Goal: Book appointment/travel/reservation

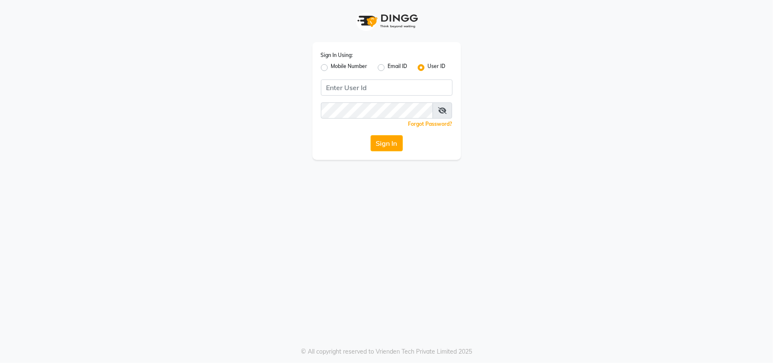
click at [331, 70] on label "Mobile Number" at bounding box center [349, 67] width 37 height 10
click at [331, 68] on input "Mobile Number" at bounding box center [334, 65] width 6 height 6
radio input "true"
radio input "false"
click at [373, 75] on div "Sign In Using: Mobile Number Email ID User ID Country Code × +91 Remember me Fo…" at bounding box center [386, 101] width 149 height 118
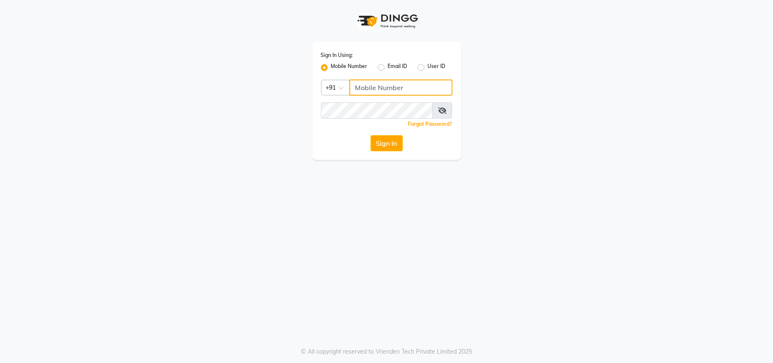
click at [381, 92] on input "Username" at bounding box center [400, 87] width 103 height 16
type input "8433557965"
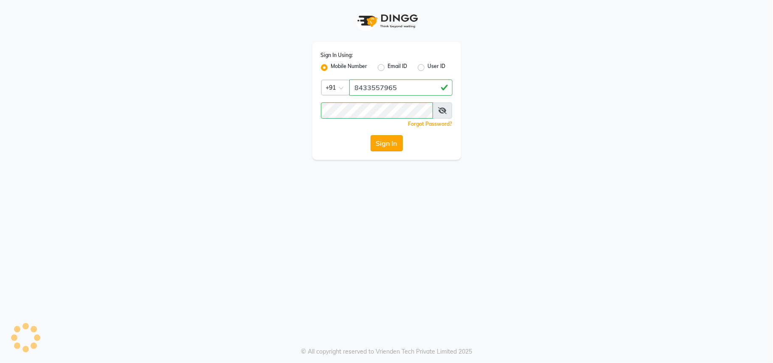
click at [388, 135] on button "Sign In" at bounding box center [387, 143] width 32 height 16
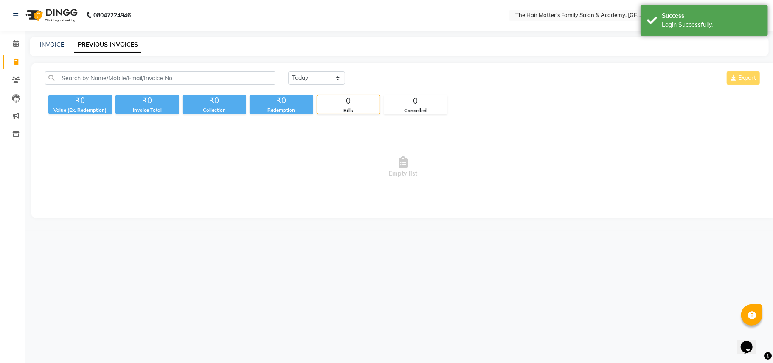
drag, startPoint x: 388, startPoint y: 151, endPoint x: 416, endPoint y: 82, distance: 74.3
click at [416, 82] on div "[DATE] [DATE] Custom Range Export" at bounding box center [524, 77] width 473 height 13
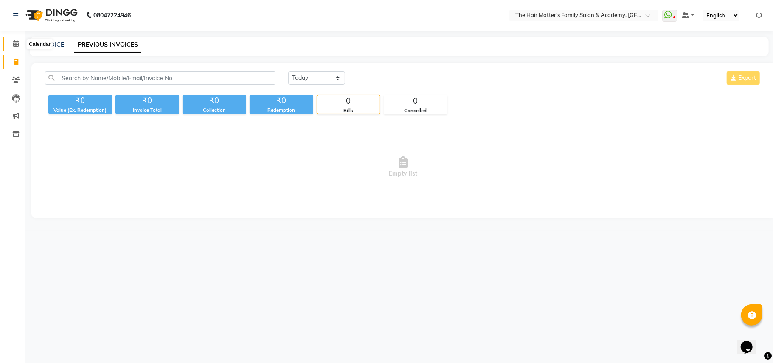
click at [10, 45] on span at bounding box center [15, 44] width 15 height 10
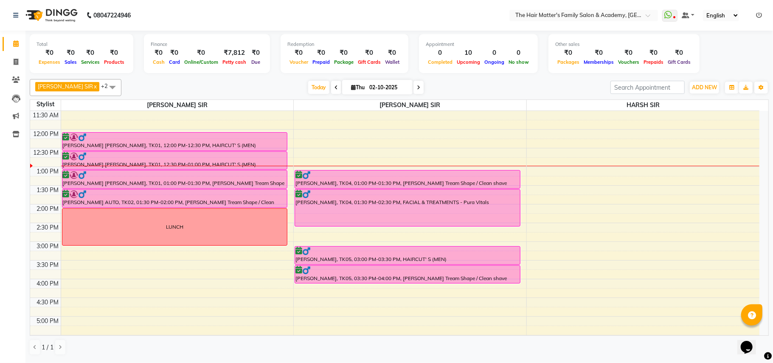
scroll to position [189, 0]
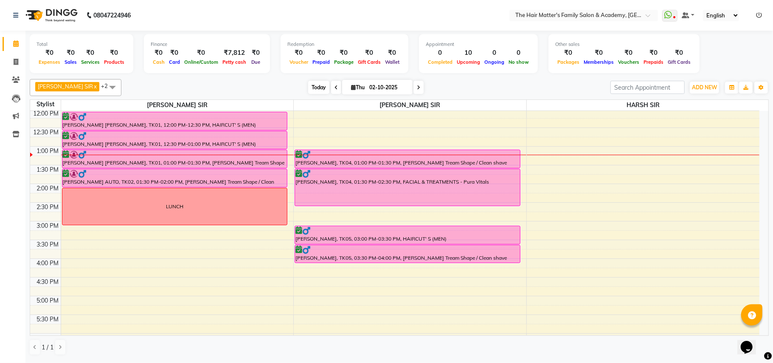
click at [308, 89] on span "Today" at bounding box center [318, 87] width 21 height 13
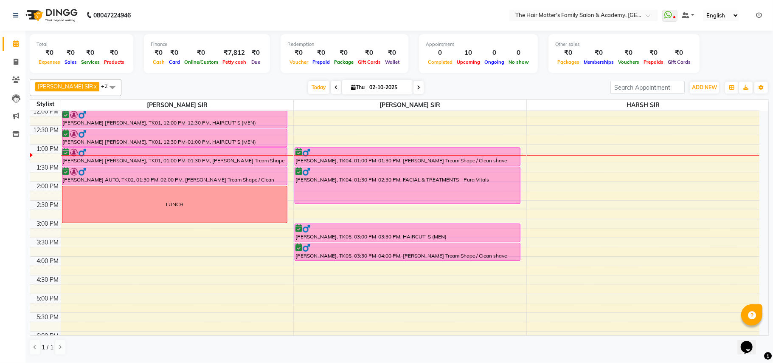
scroll to position [201, 0]
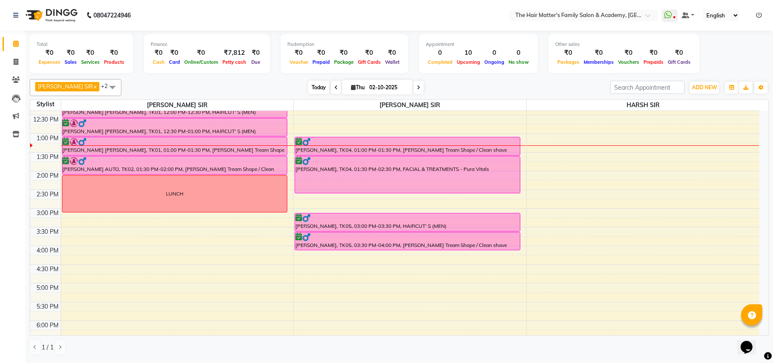
click at [308, 85] on span "Today" at bounding box center [318, 87] width 21 height 13
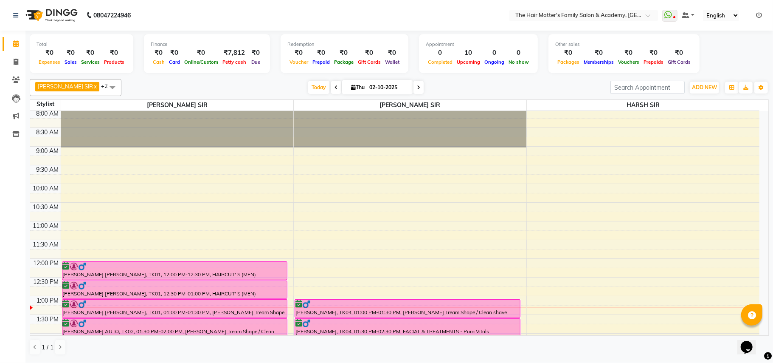
scroll to position [228, 0]
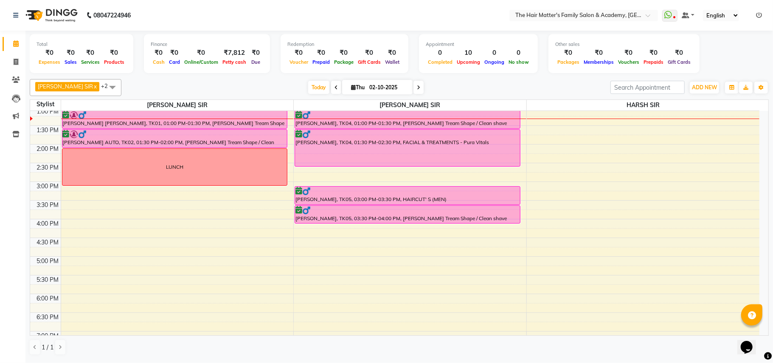
click at [68, 232] on div "7:00 AM 7:30 AM 8:00 AM 8:30 AM 9:00 AM 9:30 AM 10:00 AM 10:30 AM 11:00 AM 11:3…" at bounding box center [394, 181] width 729 height 597
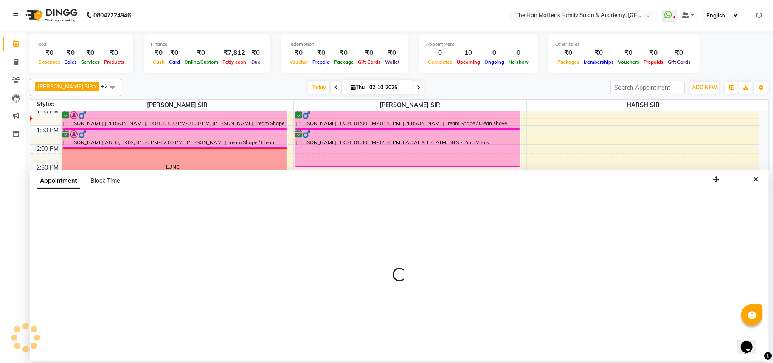
select select "42572"
select select "tentative"
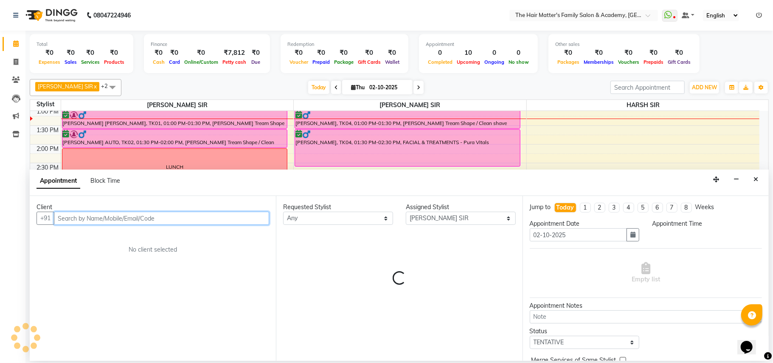
select select "960"
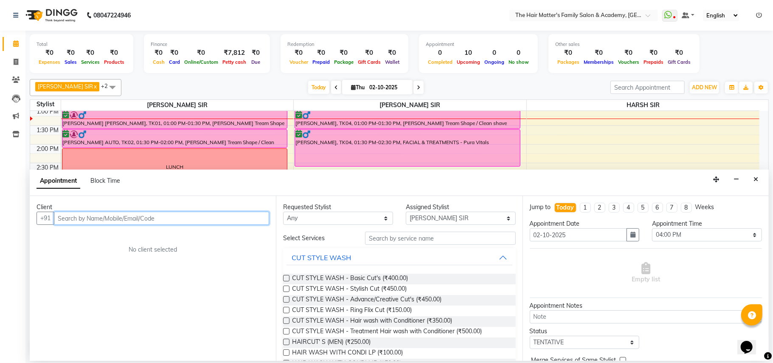
click at [100, 223] on input "text" at bounding box center [161, 217] width 215 height 13
paste input "72038 62431"
click at [76, 218] on input "72038 62431" at bounding box center [144, 217] width 180 height 13
click at [78, 218] on input "72038 62431" at bounding box center [144, 217] width 180 height 13
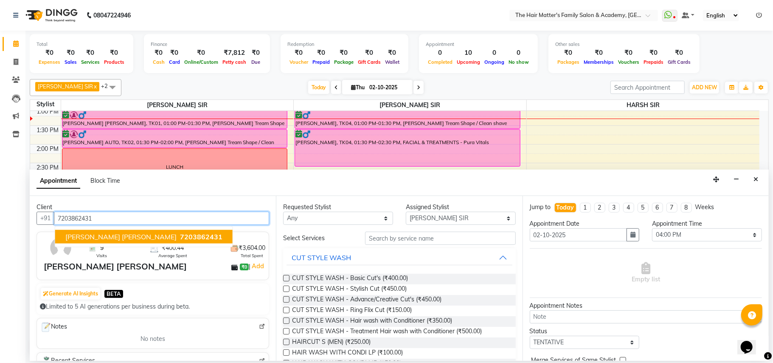
click at [117, 240] on span "[PERSON_NAME] [PERSON_NAME]" at bounding box center [120, 236] width 111 height 8
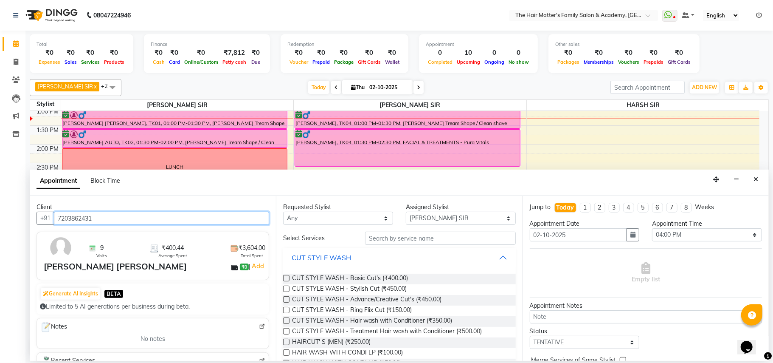
type input "7203862431"
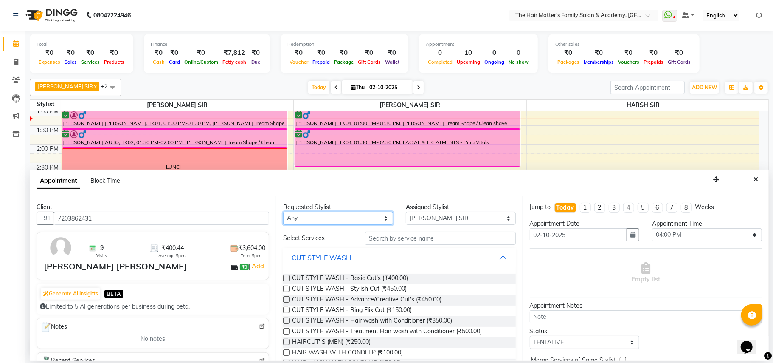
click at [303, 219] on select "Any DIVY [PERSON_NAME] SIR HIMESH [PERSON_NAME] SIR [PERSON_NAME] SIR" at bounding box center [338, 217] width 110 height 13
select select "42572"
click at [283, 212] on select "Any DIVY [PERSON_NAME] SIR HIMESH [PERSON_NAME] SIR [PERSON_NAME] SIR" at bounding box center [338, 217] width 110 height 13
click at [440, 224] on select "Select DIVY [PERSON_NAME] SIR HIMESH [PERSON_NAME] SIR [PERSON_NAME] SIR" at bounding box center [461, 217] width 110 height 13
click at [406, 212] on select "Select DIVY [PERSON_NAME] SIR HIMESH [PERSON_NAME] SIR [PERSON_NAME] SIR" at bounding box center [461, 217] width 110 height 13
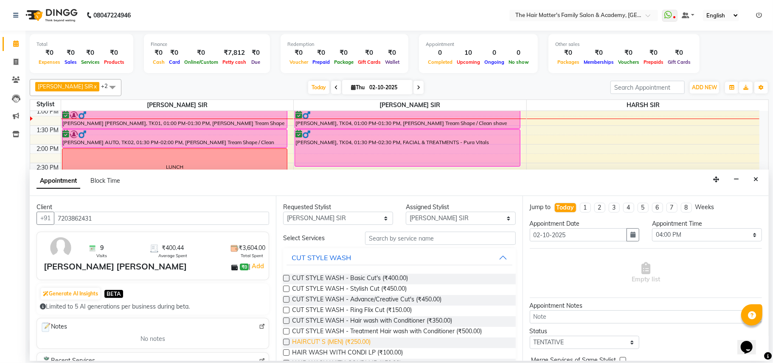
click at [355, 340] on span "HAIRCUT' S (MEN) (₹250.00)" at bounding box center [331, 342] width 79 height 11
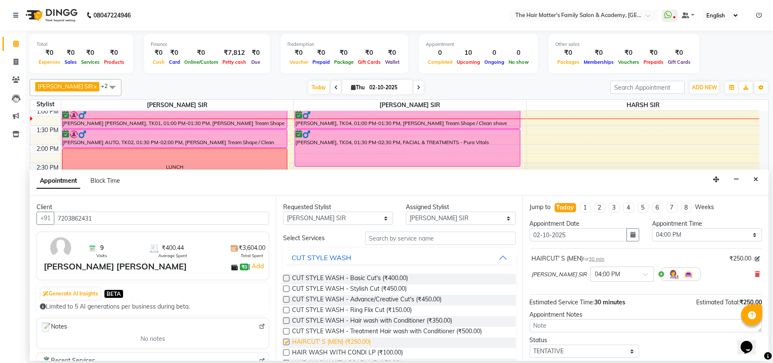
checkbox input "false"
click at [380, 242] on input "text" at bounding box center [440, 237] width 151 height 13
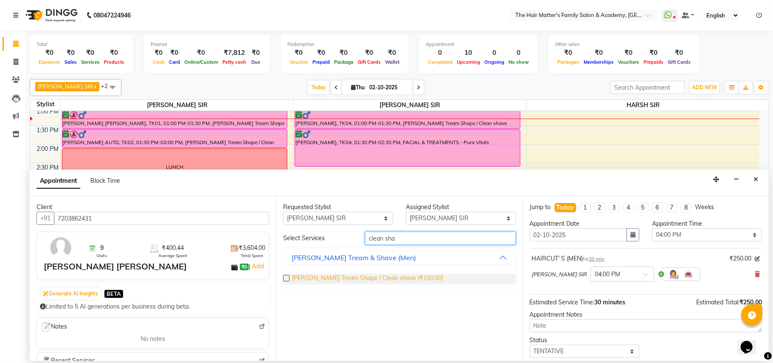
type input "clean sha"
click at [379, 279] on span "[PERSON_NAME] Tream Shape / Clean shave (₹150.00)" at bounding box center [367, 278] width 151 height 11
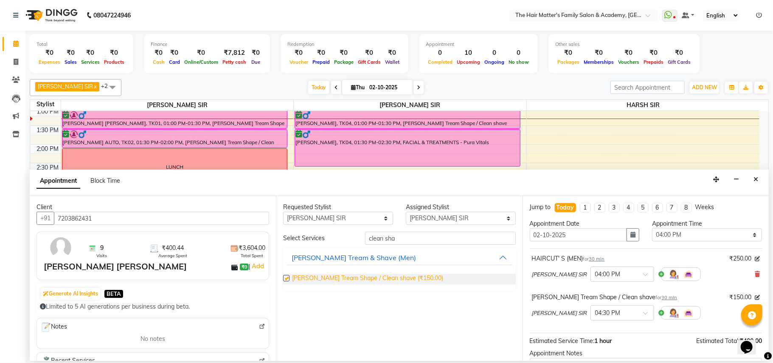
checkbox input "false"
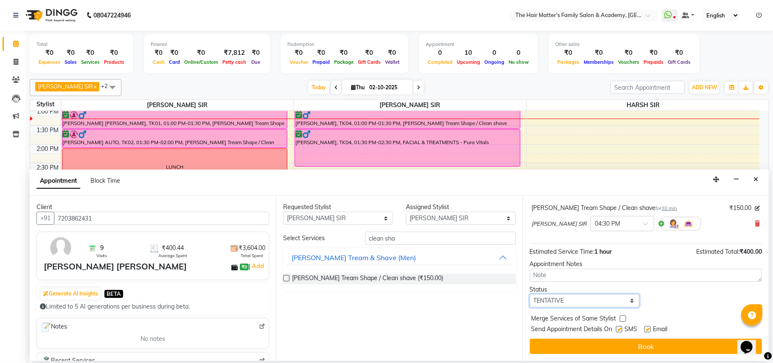
click at [566, 298] on select "Select TENTATIVE CONFIRM CHECK-IN UPCOMING" at bounding box center [585, 300] width 110 height 13
click at [530, 294] on select "Select TENTATIVE CONFIRM CHECK-IN UPCOMING" at bounding box center [585, 300] width 110 height 13
click at [569, 302] on select "Select TENTATIVE CONFIRM CHECK-IN UPCOMING" at bounding box center [585, 300] width 110 height 13
select select "confirm booking"
click at [530, 294] on select "Select TENTATIVE CONFIRM CHECK-IN UPCOMING" at bounding box center [585, 300] width 110 height 13
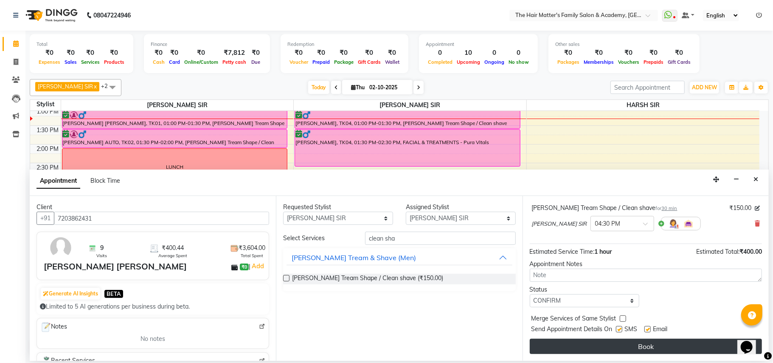
click at [568, 353] on button "Book" at bounding box center [646, 345] width 232 height 15
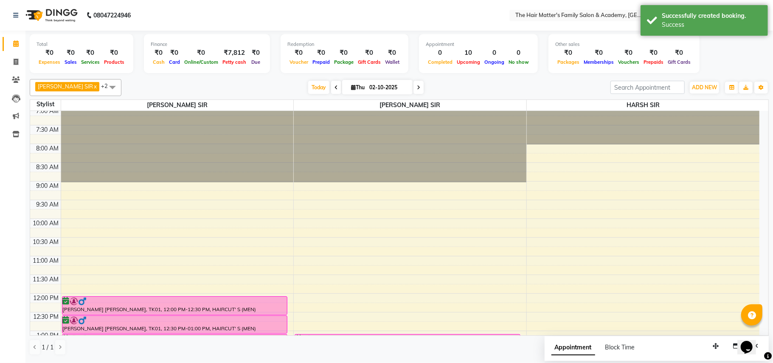
scroll to position [194, 0]
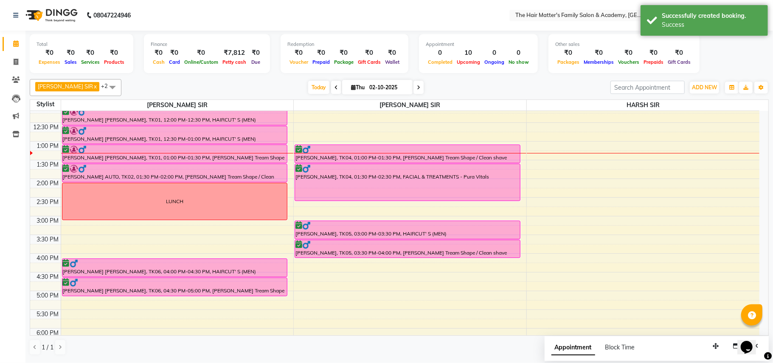
click at [304, 262] on div "7:00 AM 7:30 AM 8:00 AM 8:30 AM 9:00 AM 9:30 AM 10:00 AM 10:30 AM 11:00 AM 11:3…" at bounding box center [394, 215] width 729 height 597
select select "43094"
select select "tentative"
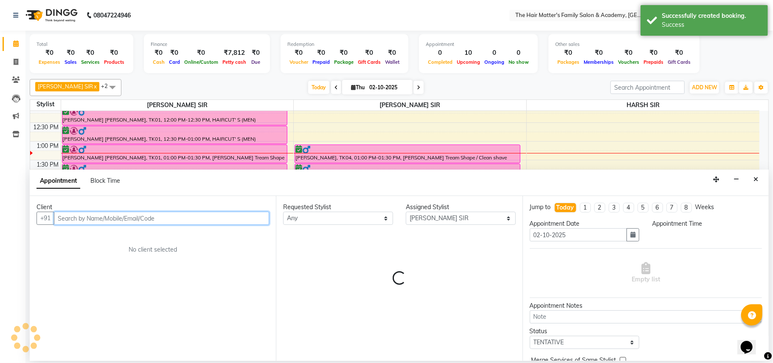
select select "960"
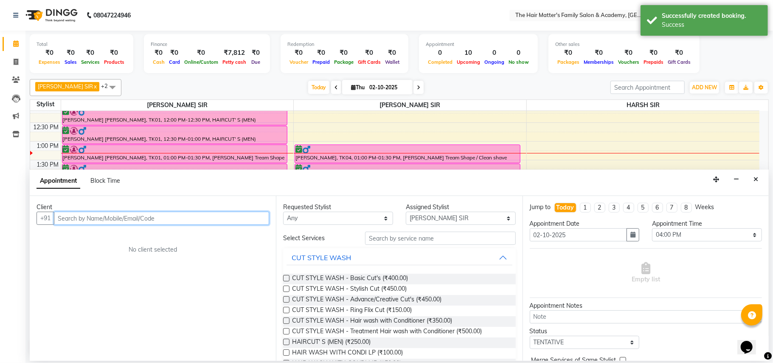
click at [197, 219] on input "text" at bounding box center [161, 217] width 215 height 13
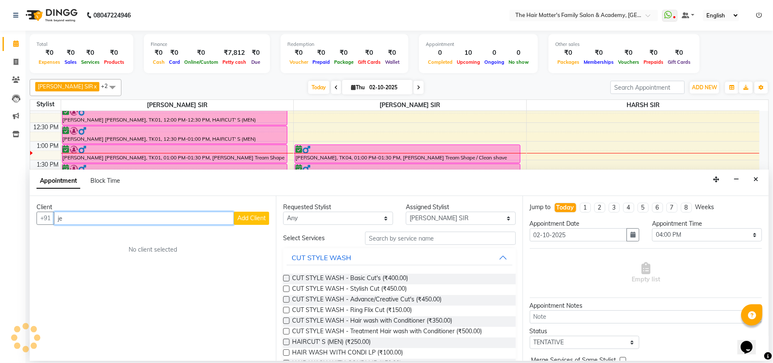
type input "j"
type input "="
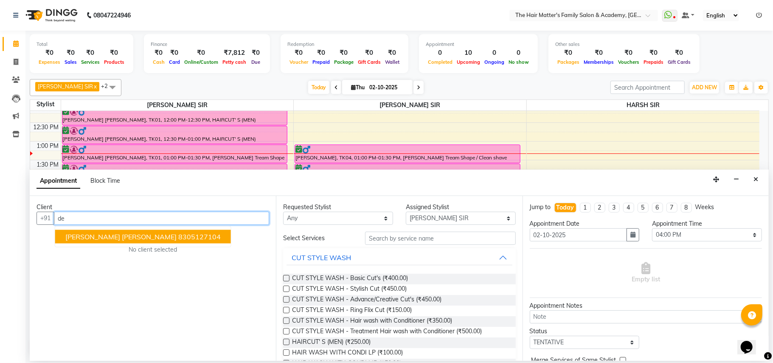
type input "d"
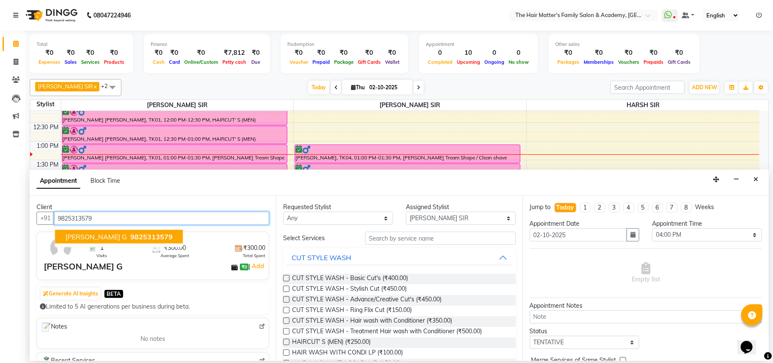
click at [173, 240] on span "9825313579" at bounding box center [151, 236] width 42 height 8
type input "9825313579"
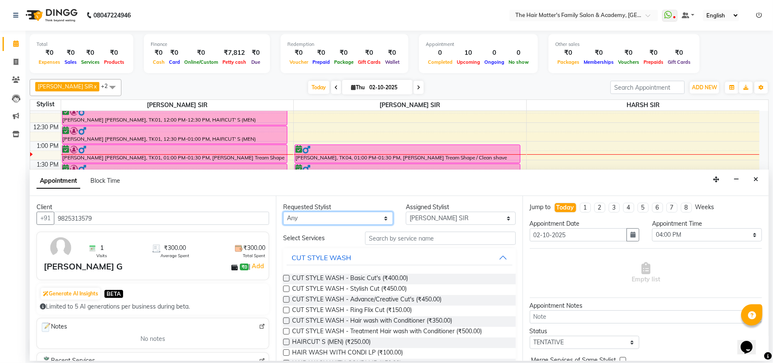
click at [330, 219] on select "Any DIVY [PERSON_NAME] SIR HIMESH [PERSON_NAME] SIR [PERSON_NAME] SIR" at bounding box center [338, 217] width 110 height 13
select select "43094"
click at [283, 212] on select "Any DIVY [PERSON_NAME] SIR HIMESH [PERSON_NAME] SIR [PERSON_NAME] SIR" at bounding box center [338, 217] width 110 height 13
click at [439, 220] on select "Select DIVY [PERSON_NAME] SIR HIMESH [PERSON_NAME] SIR [PERSON_NAME] SIR" at bounding box center [461, 217] width 110 height 13
click at [406, 212] on select "Select DIVY [PERSON_NAME] SIR HIMESH [PERSON_NAME] SIR [PERSON_NAME] SIR" at bounding box center [461, 217] width 110 height 13
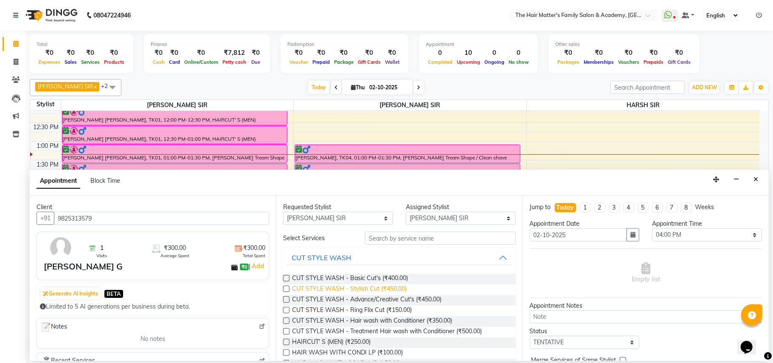
click at [369, 290] on span "CUT STYLE WASH - Stylish Cut (₹450.00)" at bounding box center [349, 289] width 115 height 11
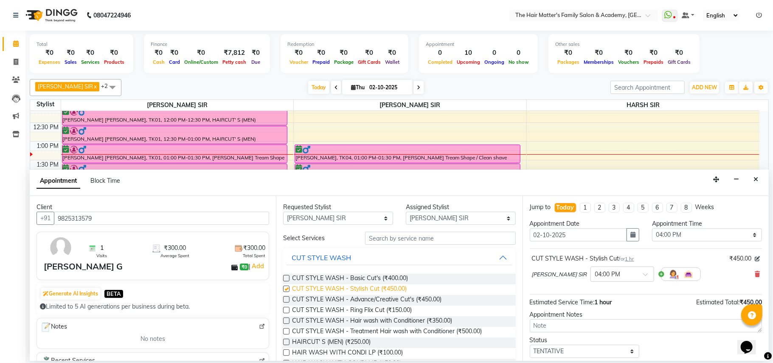
checkbox input "false"
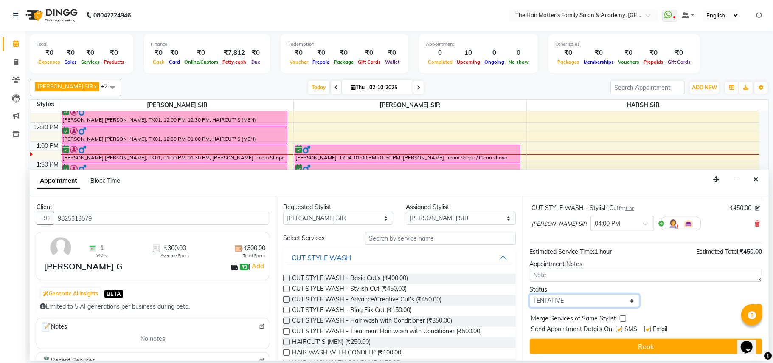
click at [585, 306] on select "Select TENTATIVE CONFIRM CHECK-IN UPCOMING" at bounding box center [585, 300] width 110 height 13
select select "confirm booking"
click at [530, 295] on select "Select TENTATIVE CONFIRM CHECK-IN UPCOMING" at bounding box center [585, 300] width 110 height 13
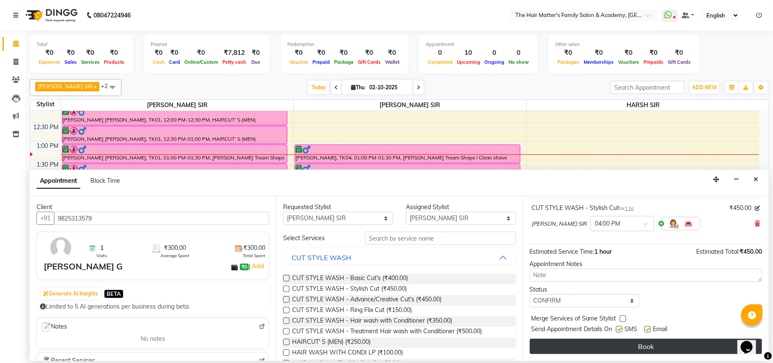
click at [593, 341] on button "Book" at bounding box center [646, 345] width 232 height 15
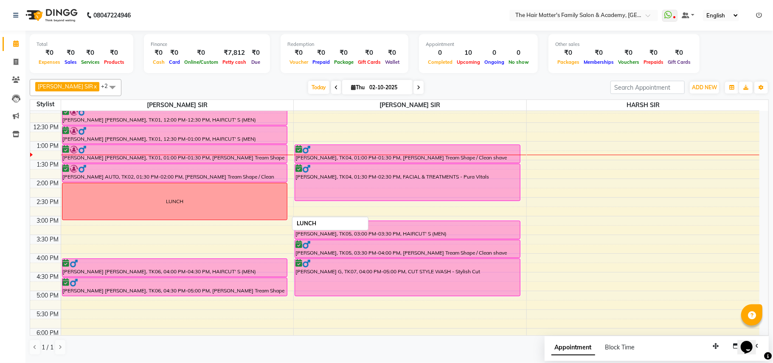
click at [163, 206] on div "LUNCH" at bounding box center [174, 201] width 225 height 37
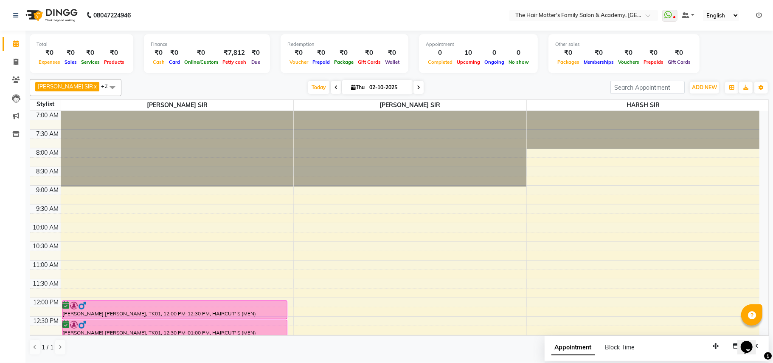
scroll to position [377, 0]
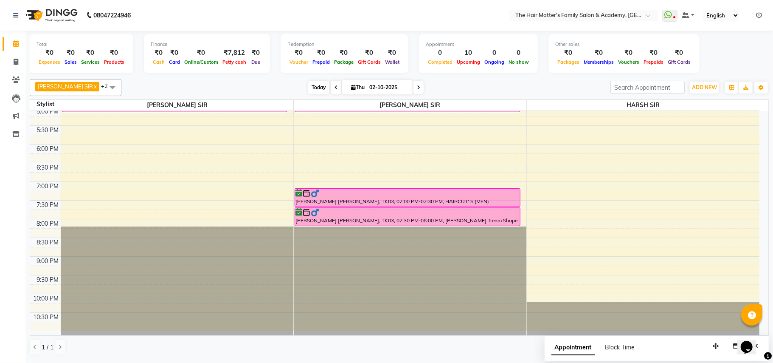
click at [308, 87] on span "Today" at bounding box center [318, 87] width 21 height 13
click at [68, 119] on div "7:00 AM 7:30 AM 8:00 AM 8:30 AM 9:00 AM 9:30 AM 10:00 AM 10:30 AM 11:00 AM 11:3…" at bounding box center [394, 31] width 729 height 597
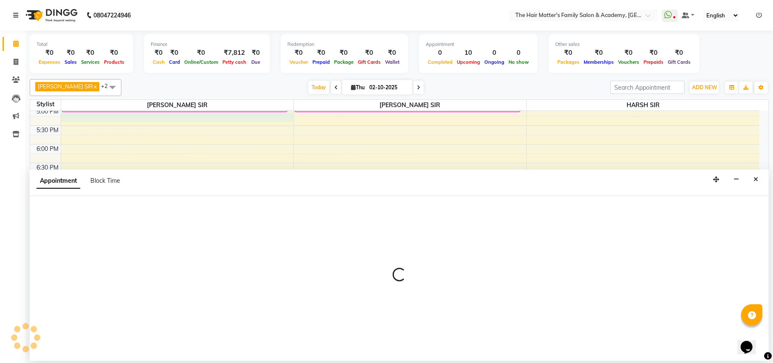
select select "42572"
select select "1020"
select select "tentative"
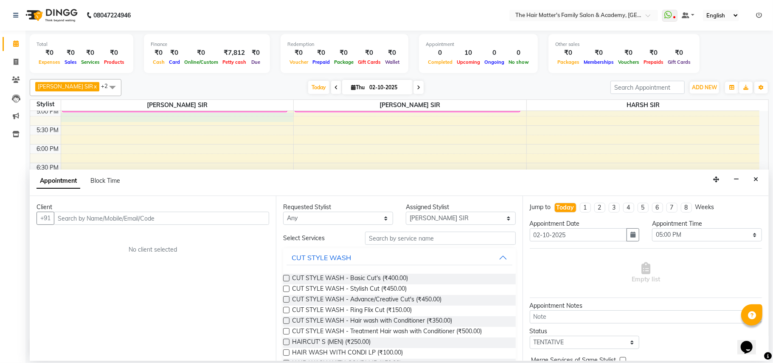
click at [123, 218] on input "text" at bounding box center [161, 217] width 215 height 13
click at [78, 222] on input "99983 73108" at bounding box center [144, 217] width 180 height 13
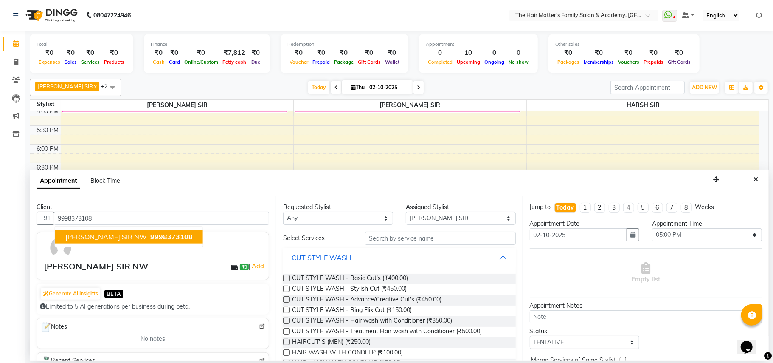
click at [113, 236] on span "[PERSON_NAME] SIR NW" at bounding box center [106, 236] width 82 height 8
type input "9998373108"
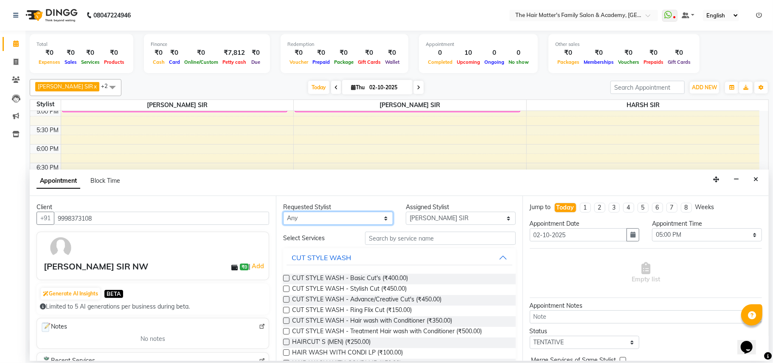
click at [316, 215] on select "Any DIVY [PERSON_NAME] SIR HIMESH [PERSON_NAME] SIR [PERSON_NAME] SIR" at bounding box center [338, 217] width 110 height 13
select select "42572"
click at [283, 212] on select "Any DIVY [PERSON_NAME] SIR HIMESH [PERSON_NAME] SIR [PERSON_NAME] SIR" at bounding box center [338, 217] width 110 height 13
click at [422, 220] on select "Select DIVY [PERSON_NAME] SIR HIMESH [PERSON_NAME] SIR [PERSON_NAME] SIR" at bounding box center [461, 217] width 110 height 13
click at [406, 212] on select "Select DIVY [PERSON_NAME] SIR HIMESH [PERSON_NAME] SIR [PERSON_NAME] SIR" at bounding box center [461, 217] width 110 height 13
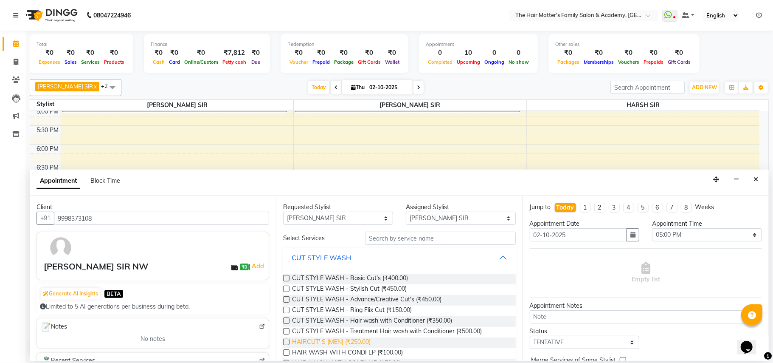
click at [357, 341] on span "HAIRCUT' S (MEN) (₹250.00)" at bounding box center [331, 342] width 79 height 11
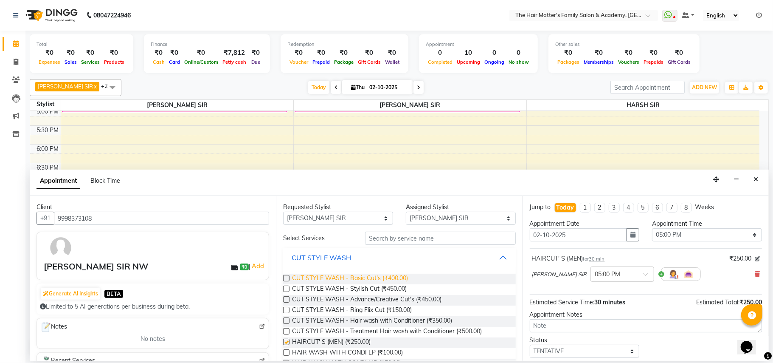
checkbox input "false"
click at [406, 239] on input "text" at bounding box center [440, 237] width 151 height 13
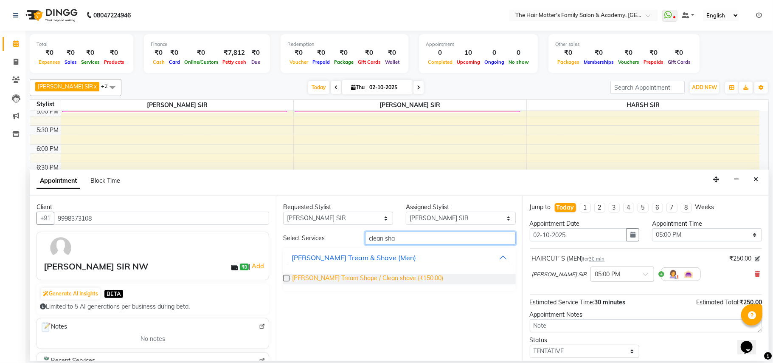
type input "clean sha"
click at [369, 282] on span "[PERSON_NAME] Tream Shape / Clean shave (₹150.00)" at bounding box center [367, 278] width 151 height 11
checkbox input "false"
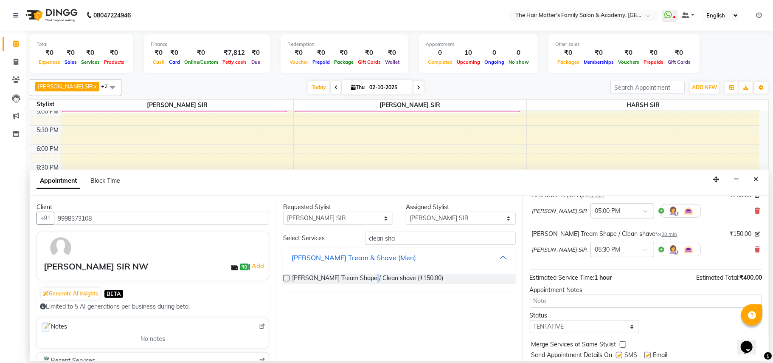
scroll to position [90, 0]
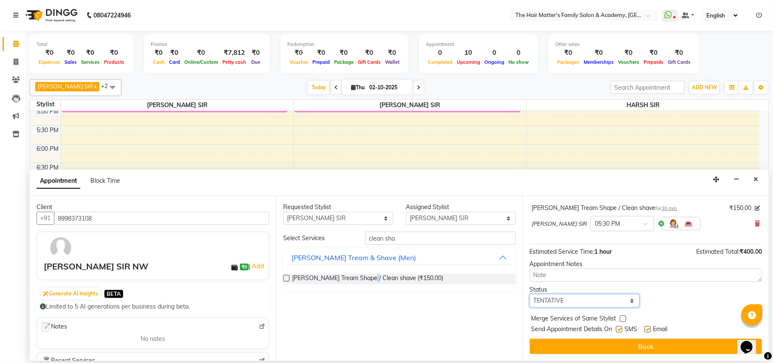
click at [574, 301] on select "Select TENTATIVE CONFIRM CHECK-IN UPCOMING" at bounding box center [585, 300] width 110 height 13
select select "confirm booking"
click at [530, 294] on select "Select TENTATIVE CONFIRM CHECK-IN UPCOMING" at bounding box center [585, 300] width 110 height 13
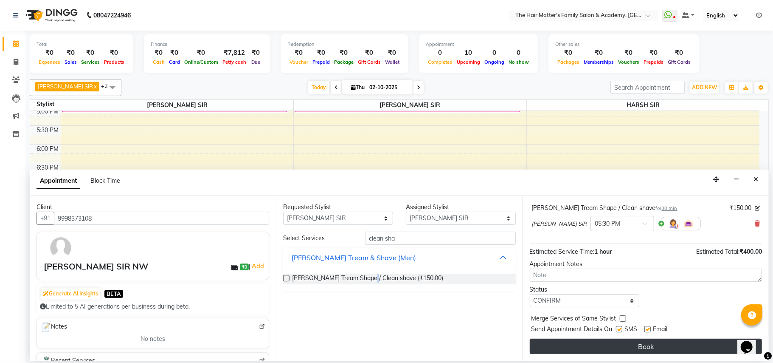
click at [574, 346] on button "Book" at bounding box center [646, 345] width 232 height 15
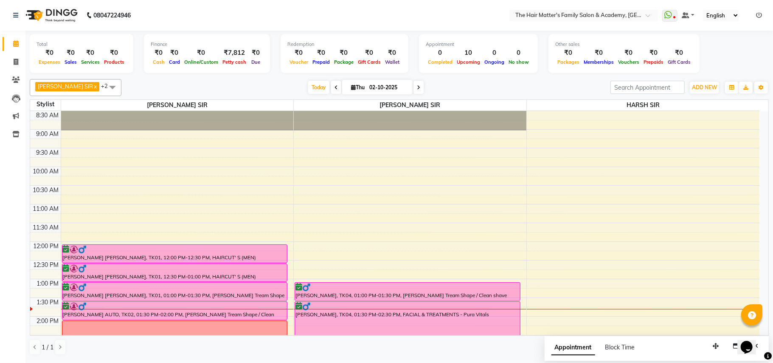
scroll to position [4, 0]
